Goal: Find specific page/section: Find specific page/section

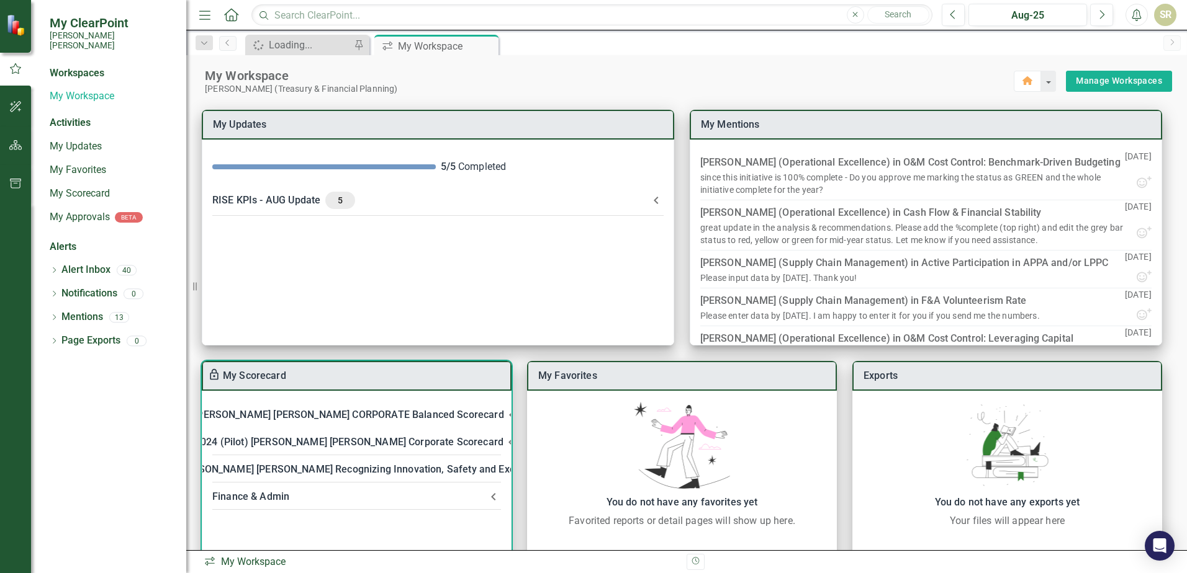
click at [251, 499] on div "Finance & Admin" at bounding box center [349, 496] width 274 height 17
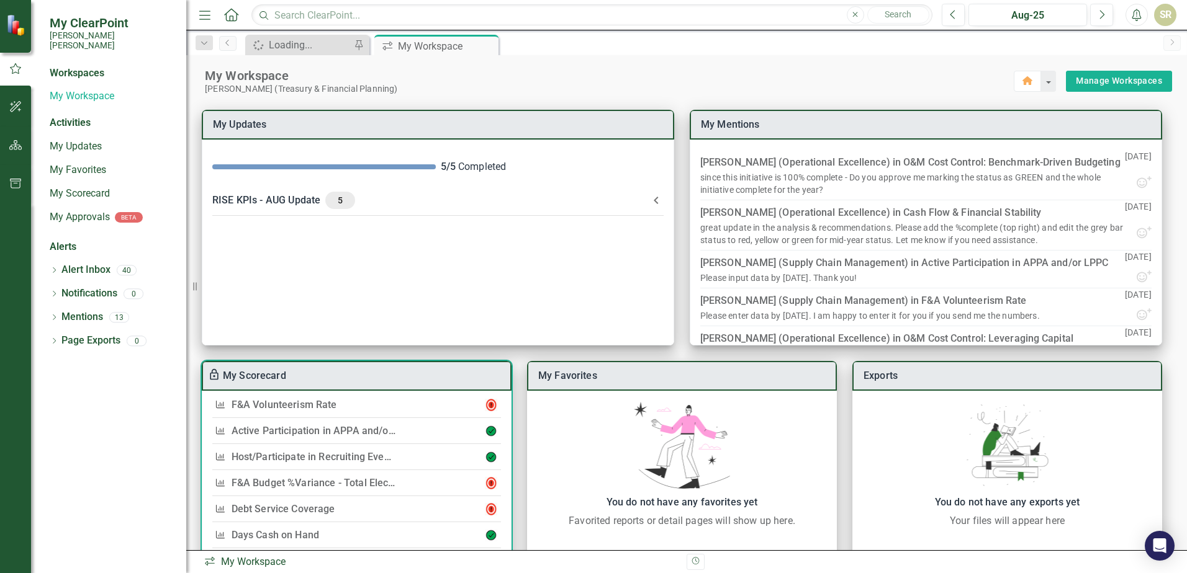
scroll to position [19, 0]
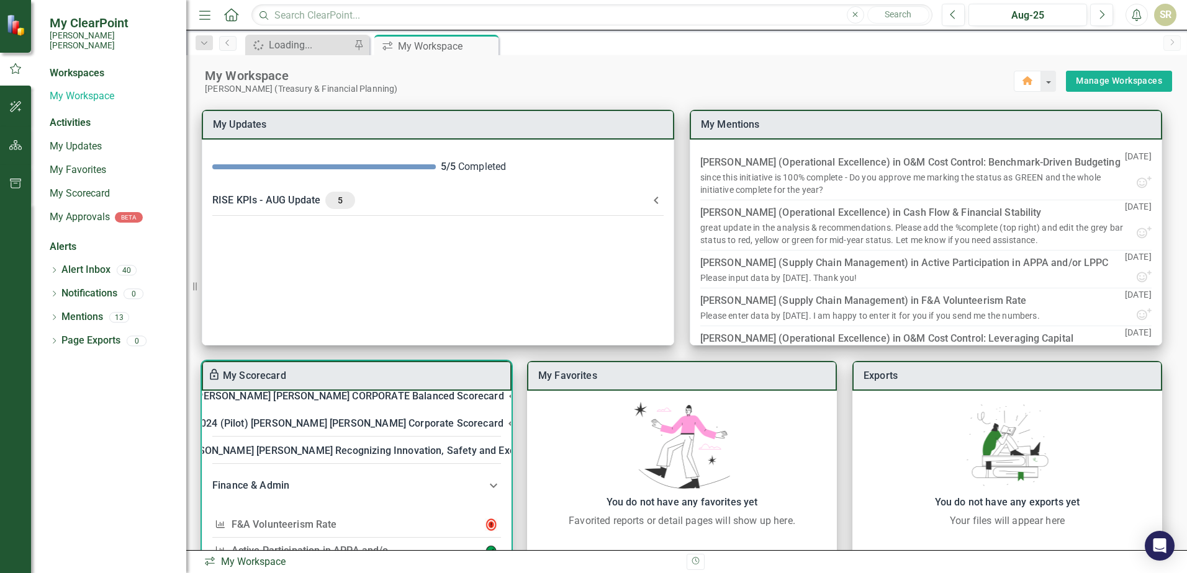
click at [313, 523] on link "F&A Volunteerism Rate" at bounding box center [285, 525] width 106 height 12
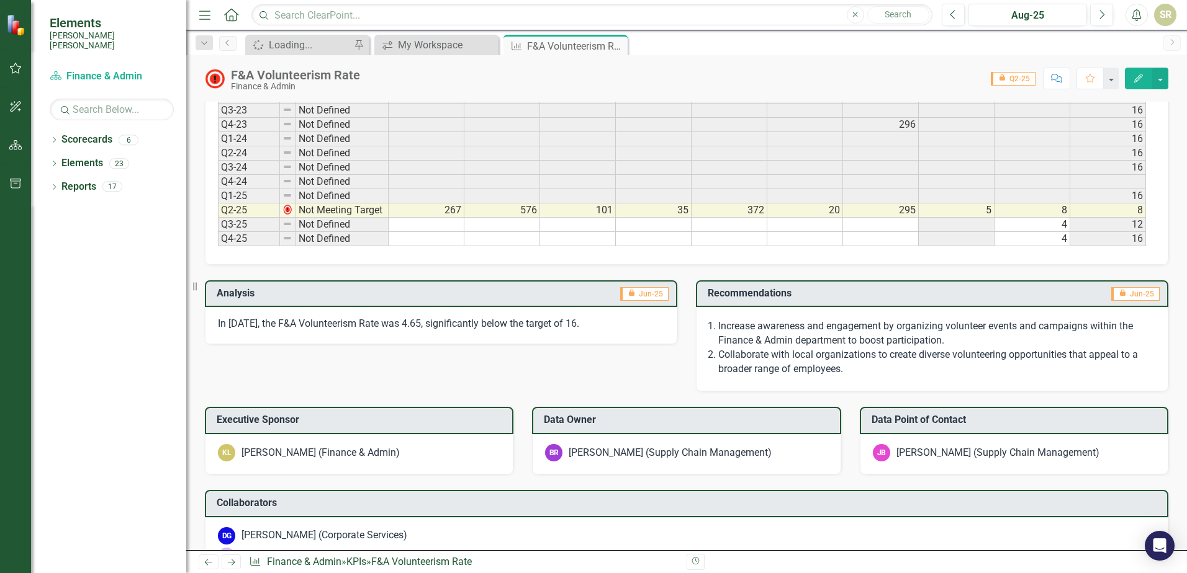
scroll to position [372, 0]
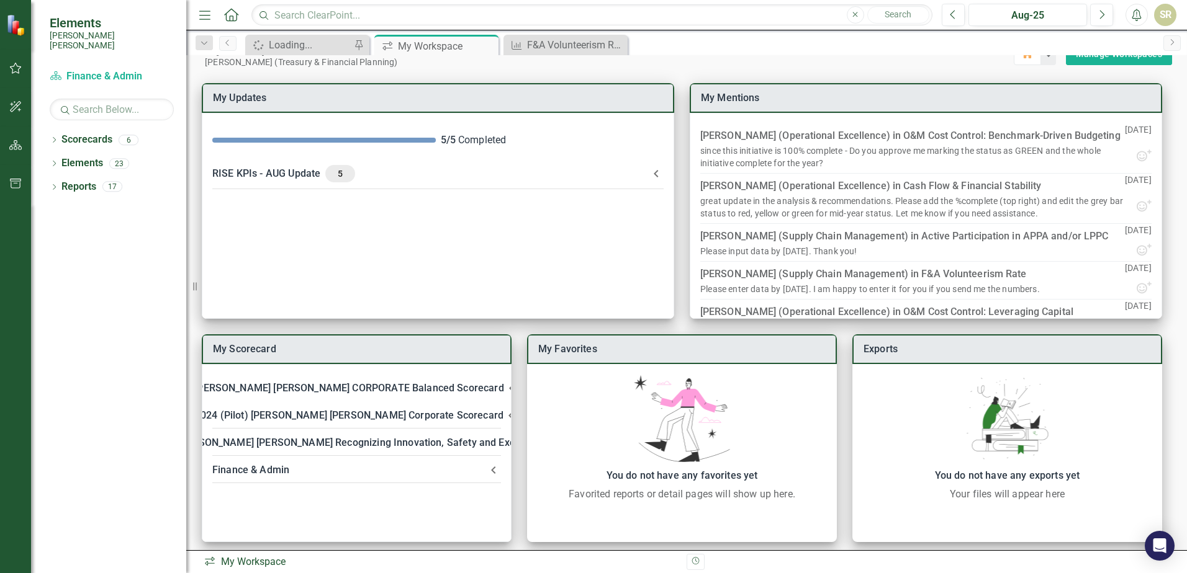
scroll to position [34, 0]
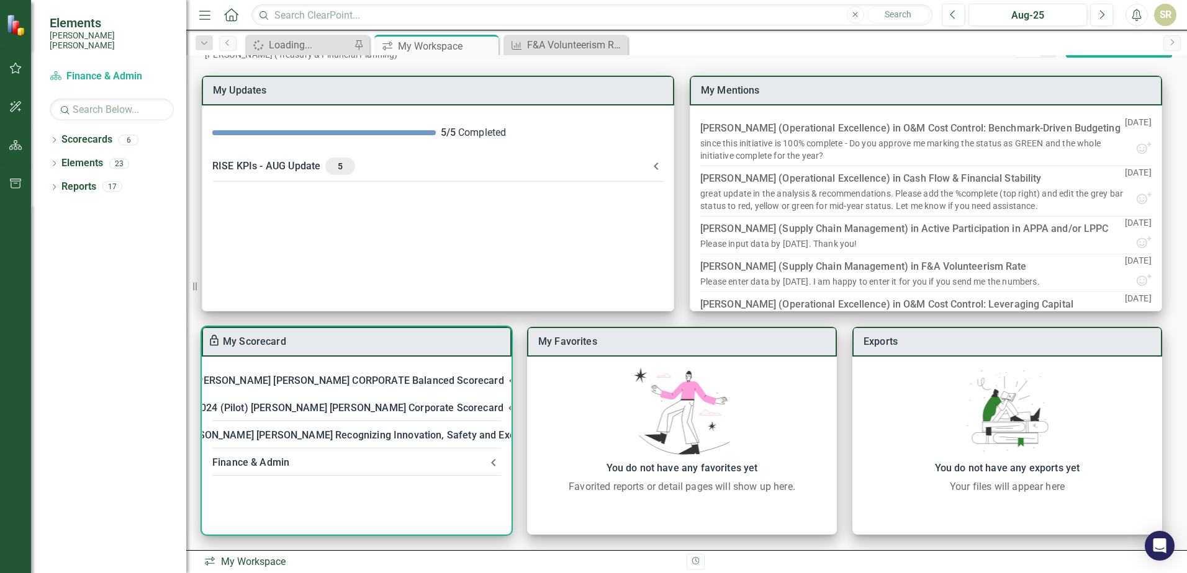
click at [492, 463] on icon at bounding box center [493, 462] width 4 height 7
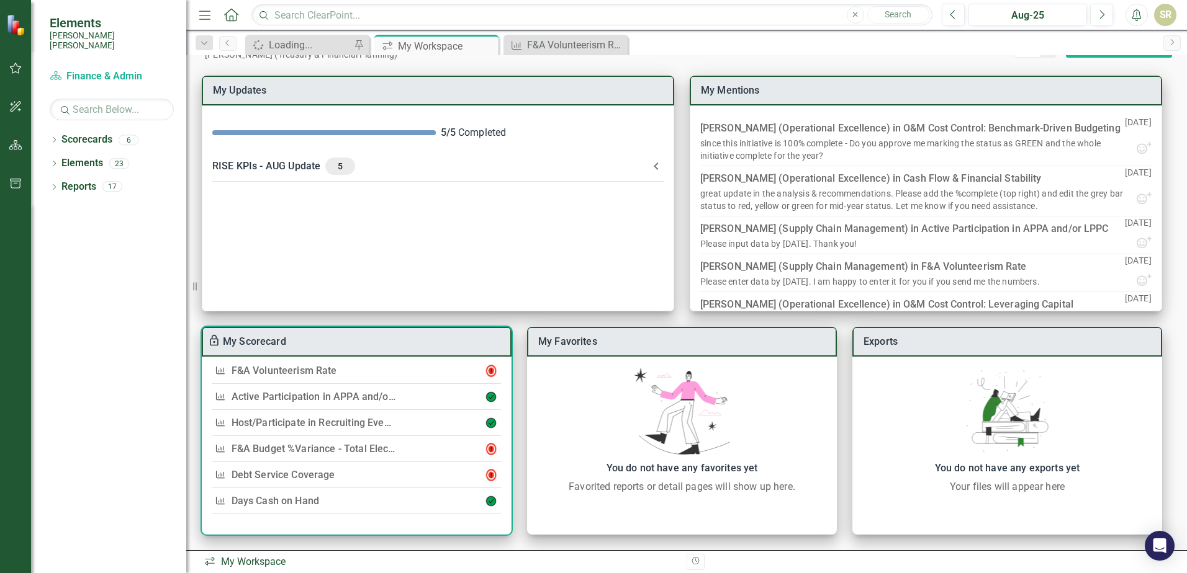
click at [321, 418] on link "Host/Participate in Recruiting Events" at bounding box center [315, 423] width 167 height 12
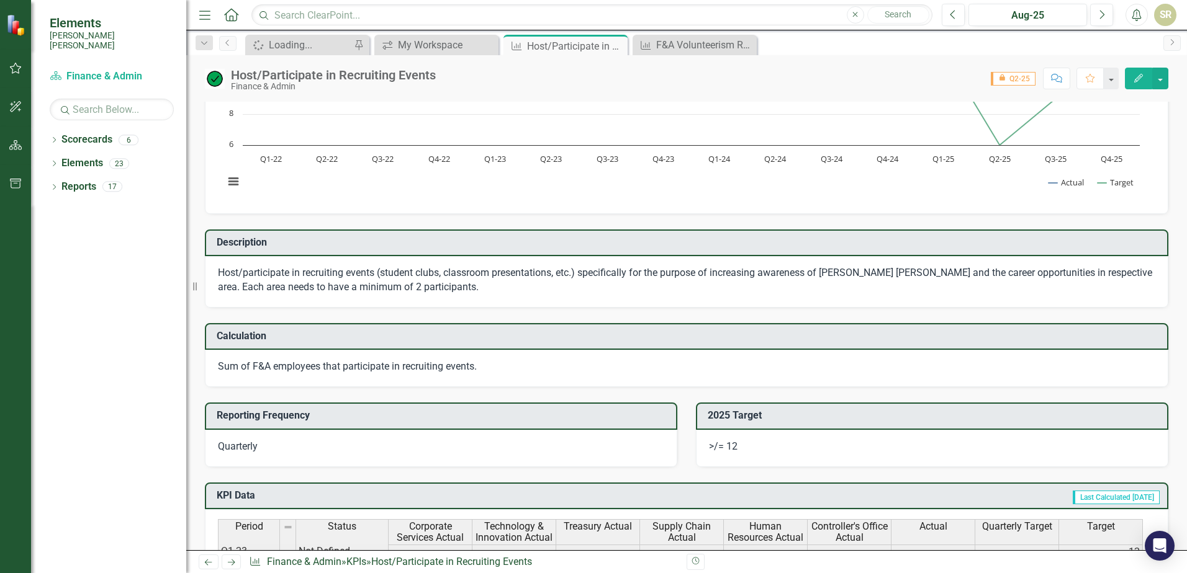
scroll to position [372, 0]
